Goal: Information Seeking & Learning: Find specific fact

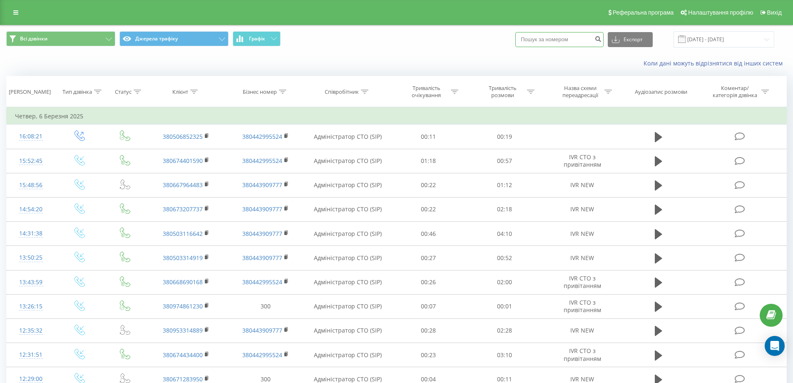
click at [573, 40] on input at bounding box center [559, 39] width 88 height 15
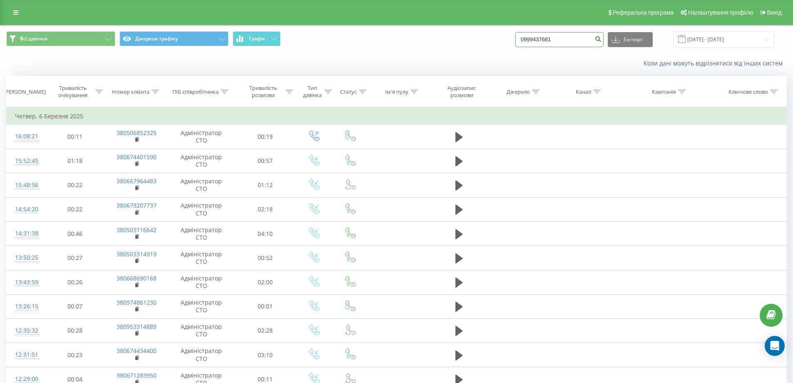
type input "0999437661"
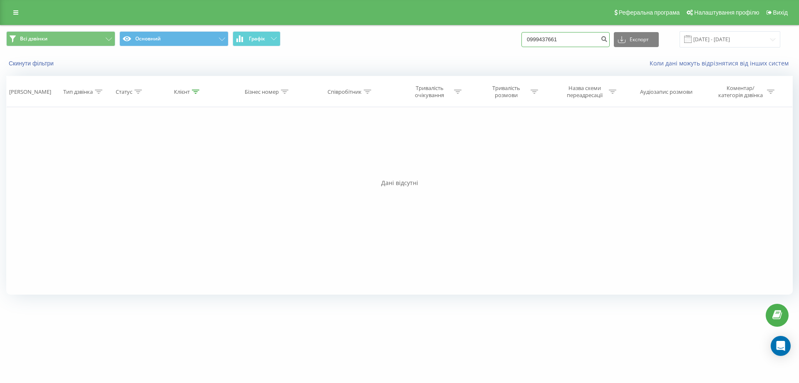
click at [576, 42] on input "0999437661" at bounding box center [566, 39] width 88 height 15
type input "0"
type input "0976816972"
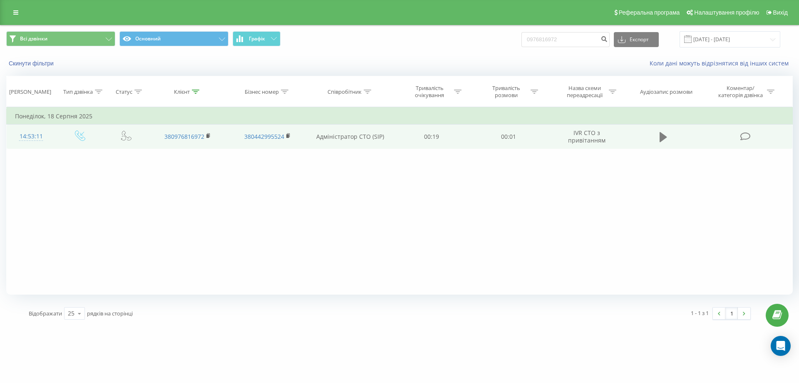
click at [659, 137] on button at bounding box center [663, 137] width 12 height 12
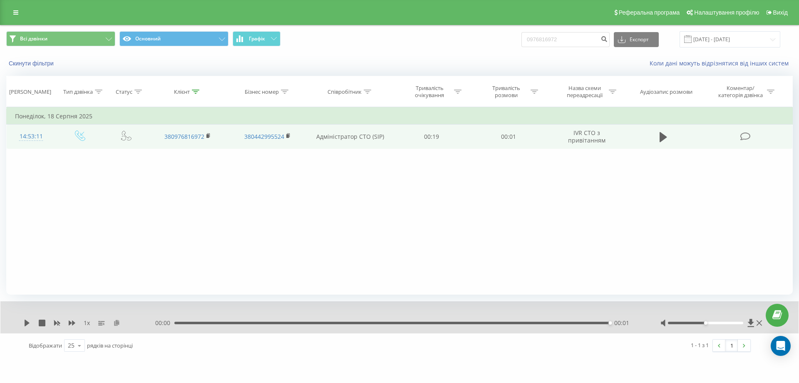
click at [116, 324] on icon at bounding box center [116, 322] width 7 height 6
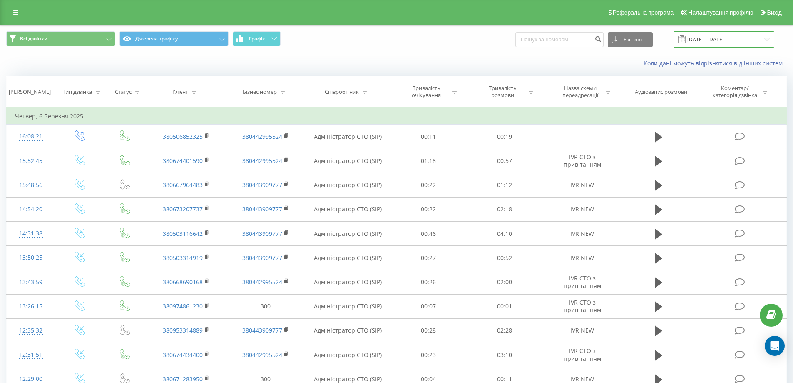
click at [706, 39] on input "[DATE] - [DATE]" at bounding box center [724, 39] width 101 height 16
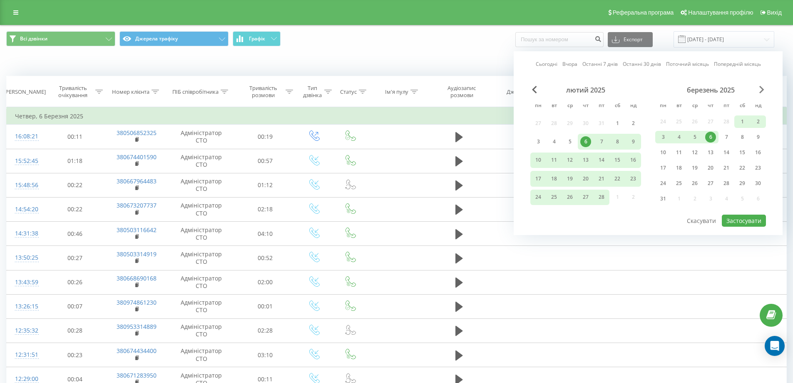
click at [761, 90] on span "Next Month" at bounding box center [761, 89] width 5 height 7
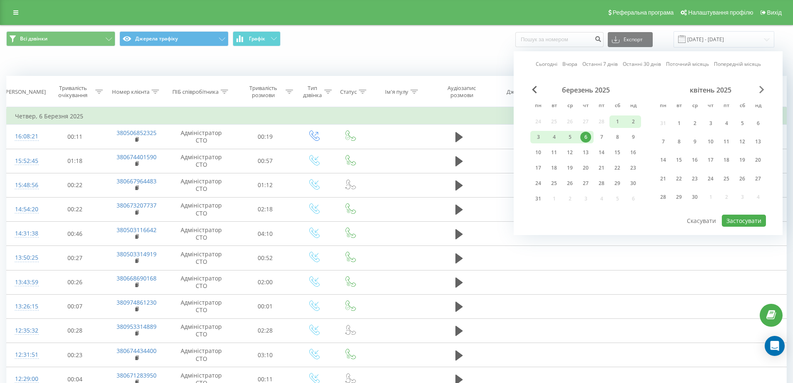
click at [761, 90] on span "Next Month" at bounding box center [761, 89] width 5 height 7
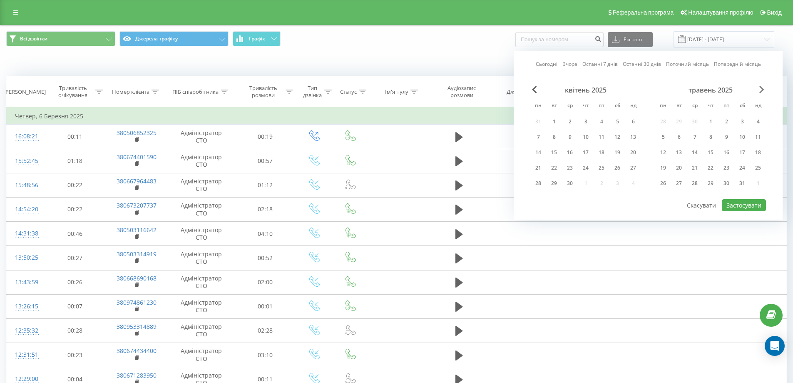
click at [761, 90] on span "Next Month" at bounding box center [761, 89] width 5 height 7
click at [762, 91] on span "Next Month" at bounding box center [761, 89] width 5 height 7
click at [724, 167] on div "22" at bounding box center [726, 167] width 11 height 11
click at [744, 207] on button "Застосувати" at bounding box center [744, 205] width 44 height 12
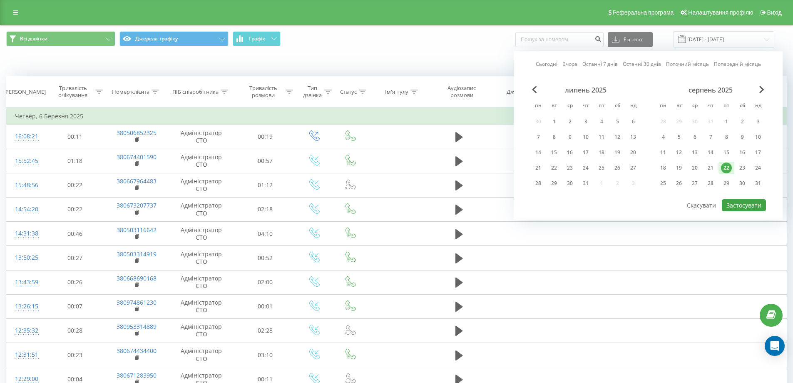
type input "[DATE] - [DATE]"
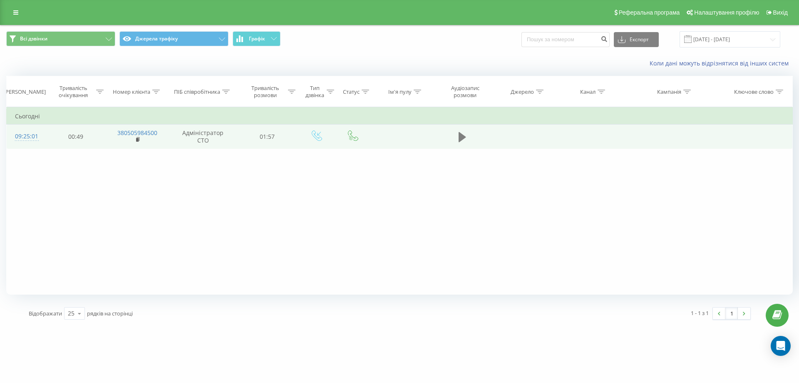
click at [460, 137] on icon at bounding box center [462, 137] width 7 height 10
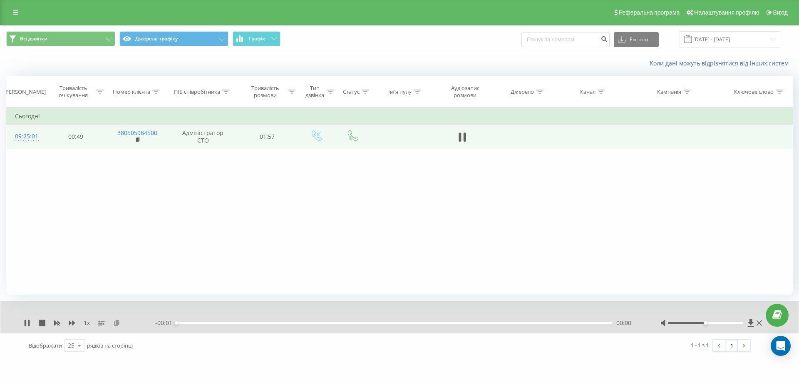
click at [116, 325] on icon at bounding box center [116, 322] width 7 height 6
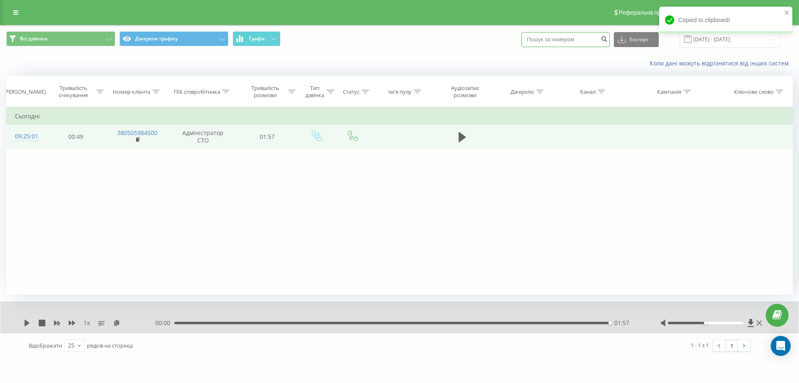
click at [595, 43] on input at bounding box center [566, 39] width 88 height 15
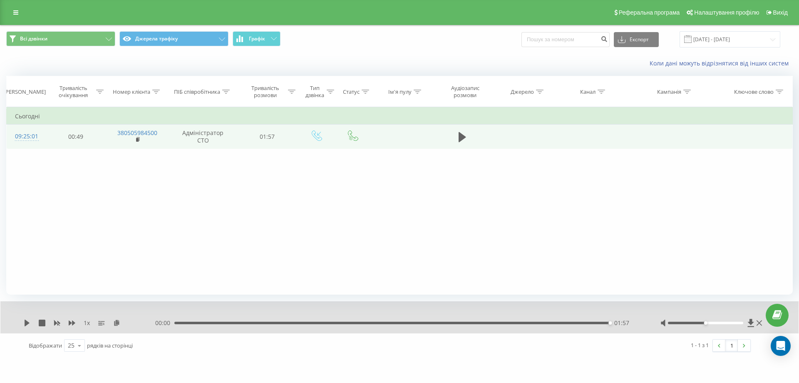
click at [555, 247] on div "Фільтрувати за умовою Дорівнює Скасувати OK Фільтрувати за умовою Містить Скасу…" at bounding box center [399, 200] width 787 height 187
click at [327, 268] on div "Фільтрувати за умовою Дорівнює Скасувати OK Фільтрувати за умовою Містить Скасу…" at bounding box center [399, 200] width 787 height 187
click at [642, 190] on div "Фільтрувати за умовою Дорівнює Скасувати OK Фільтрувати за умовою Містить Скасу…" at bounding box center [399, 200] width 787 height 187
